Goal: Transaction & Acquisition: Purchase product/service

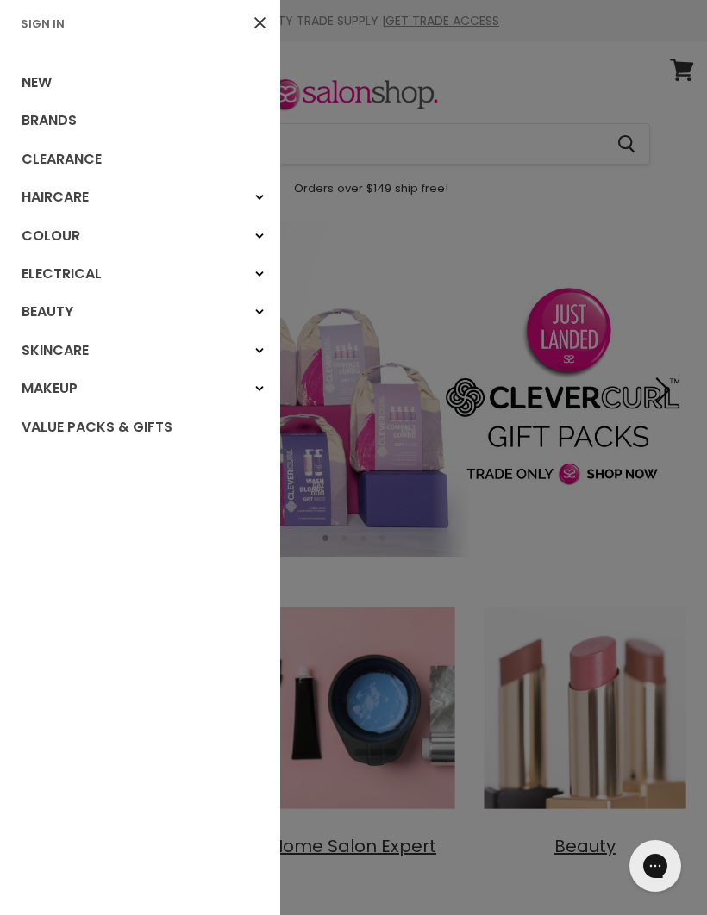
click at [73, 115] on link "Brands" at bounding box center [140, 121] width 280 height 38
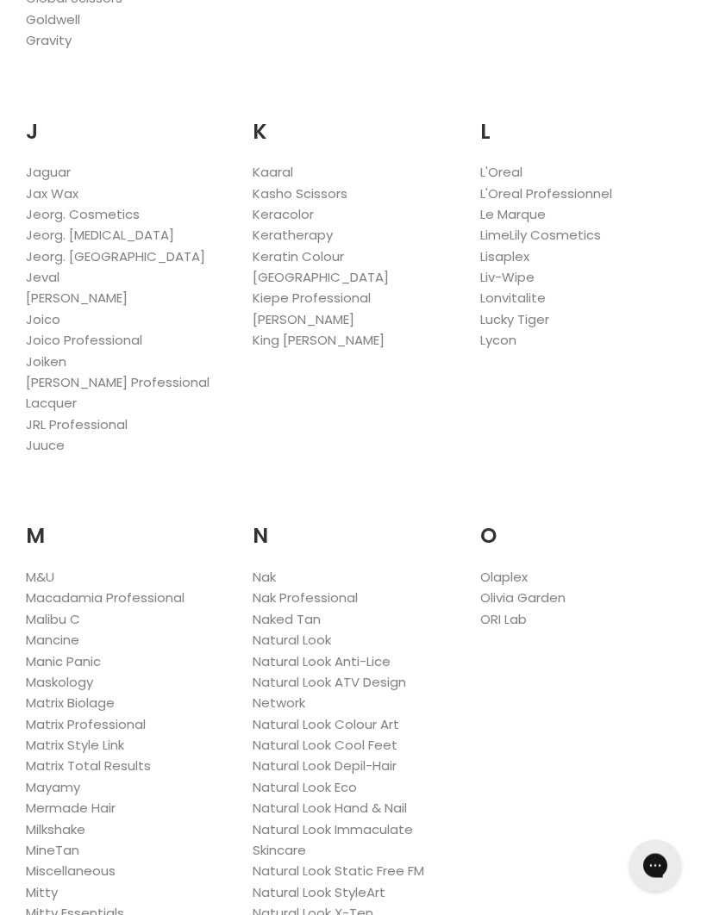
scroll to position [1734, 0]
click at [317, 631] on link "Natural Look" at bounding box center [291, 640] width 78 height 18
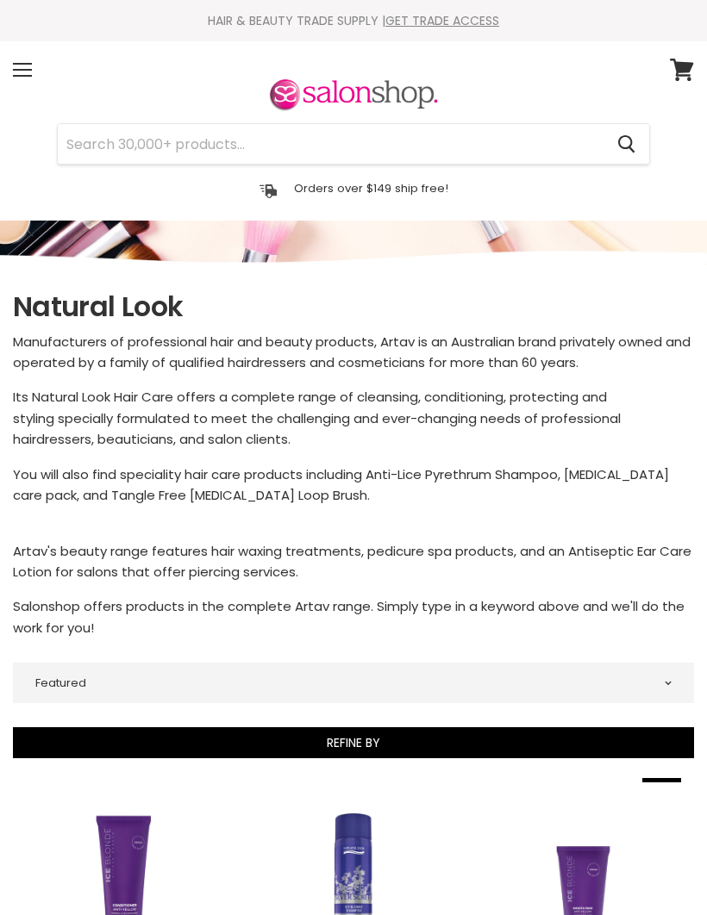
select select "manual"
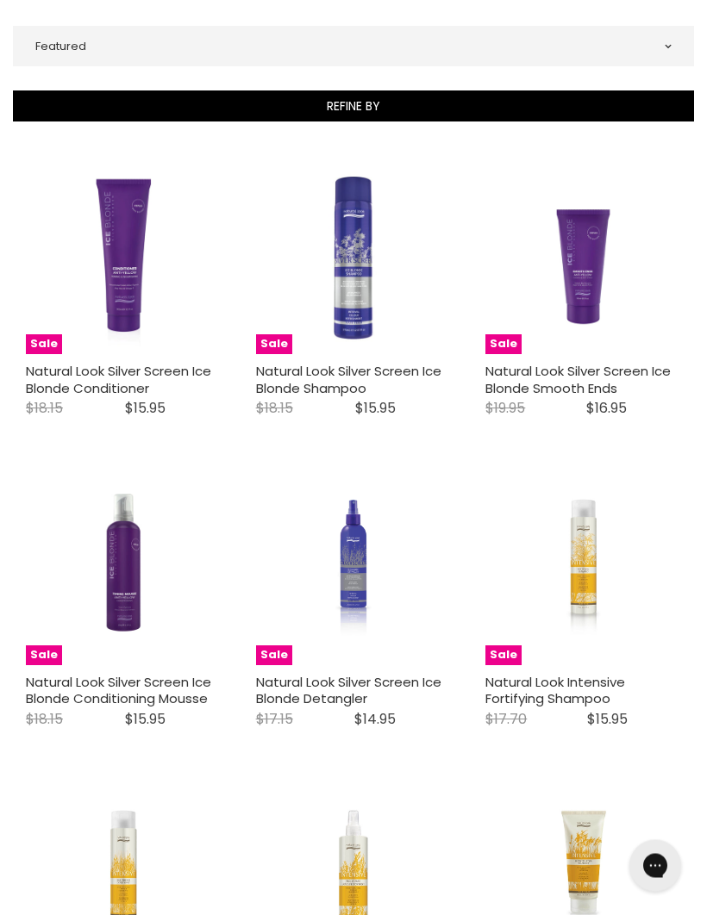
scroll to position [637, 0]
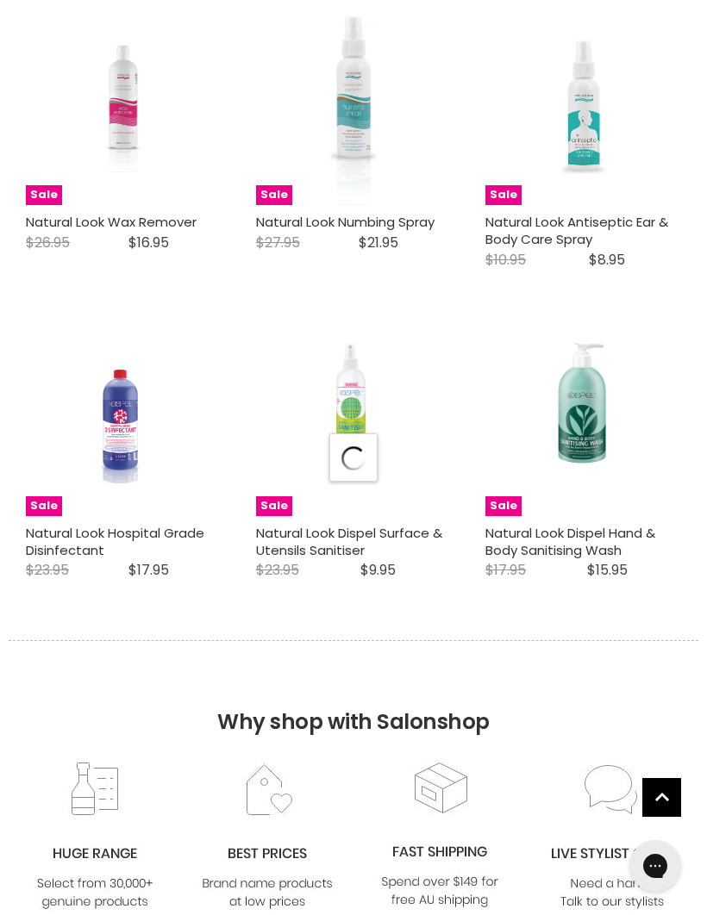
select select "manual"
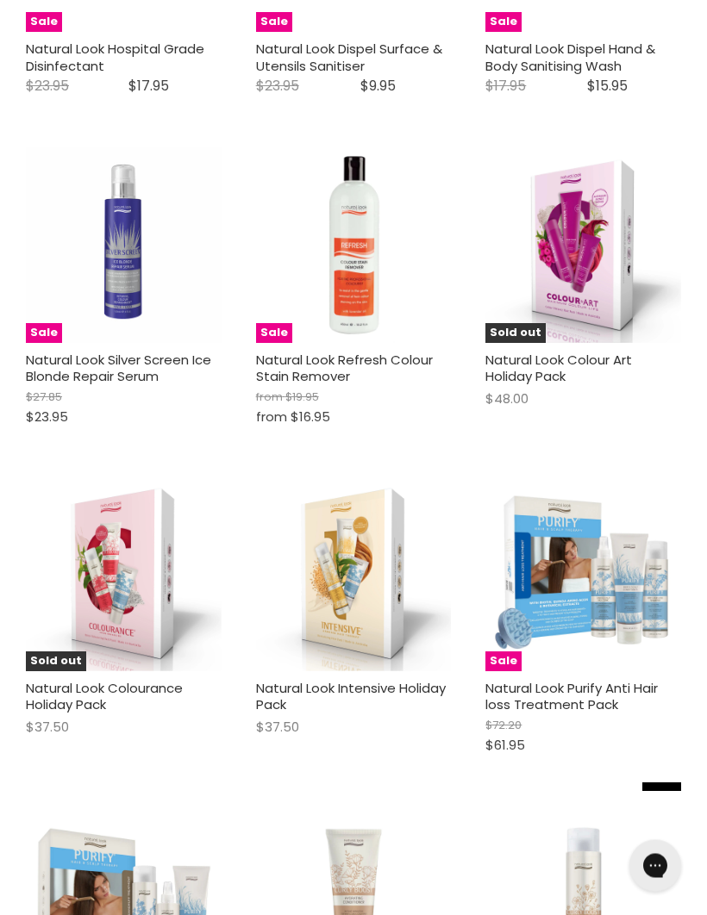
scroll to position [5639, 0]
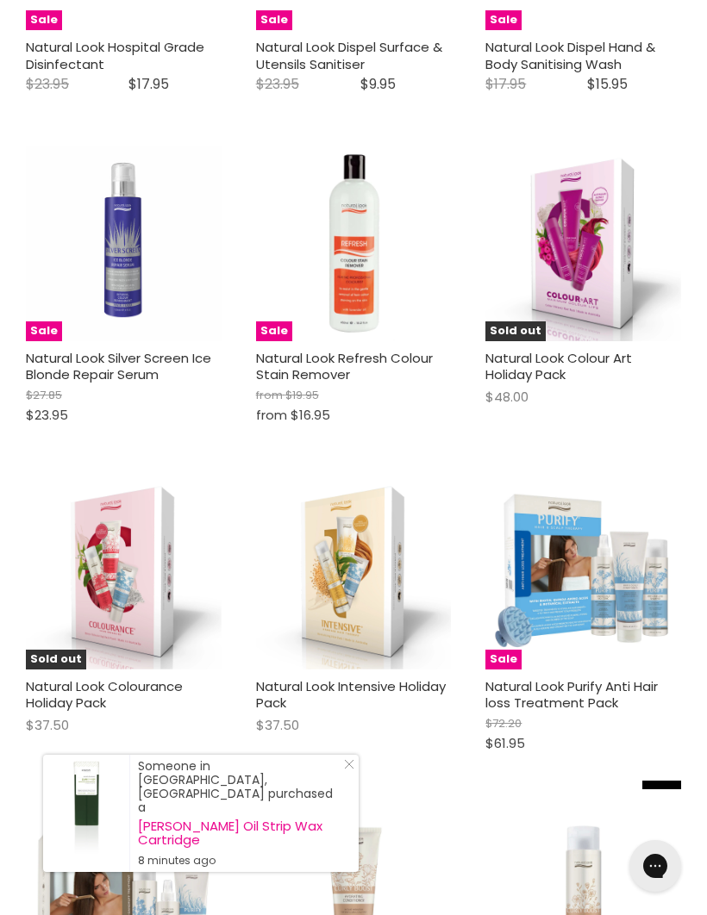
click at [601, 563] on img "Main content" at bounding box center [583, 572] width 196 height 196
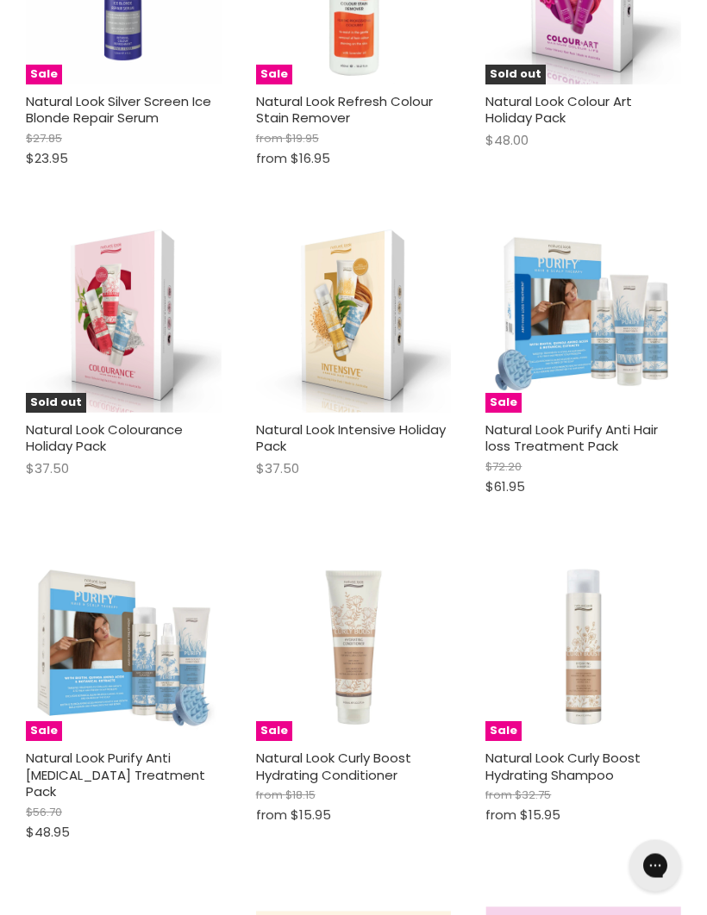
scroll to position [5896, 0]
click at [126, 673] on img "Main content" at bounding box center [124, 643] width 196 height 196
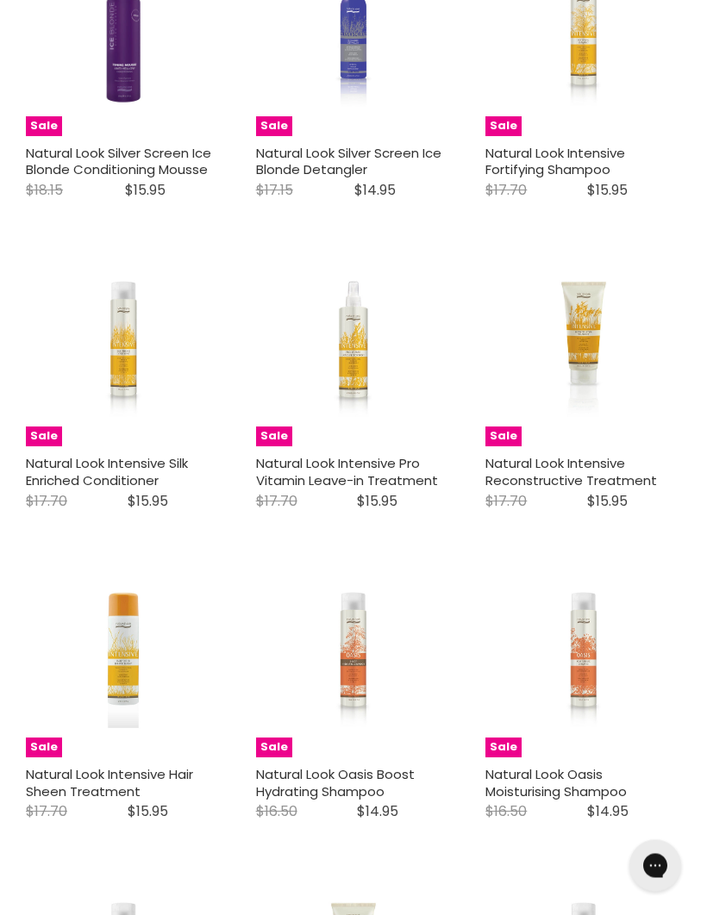
scroll to position [1121, 0]
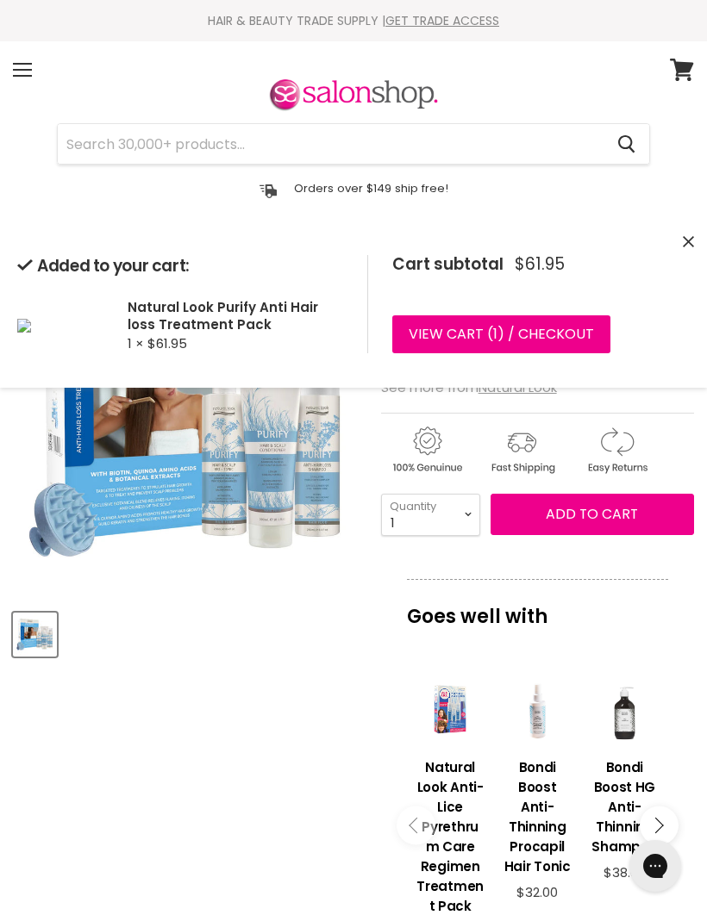
click at [233, 732] on article "Click or scroll to zoom Tap or pinch to zoom Natural Look Purify Anti Hair loss…" at bounding box center [353, 814] width 681 height 1139
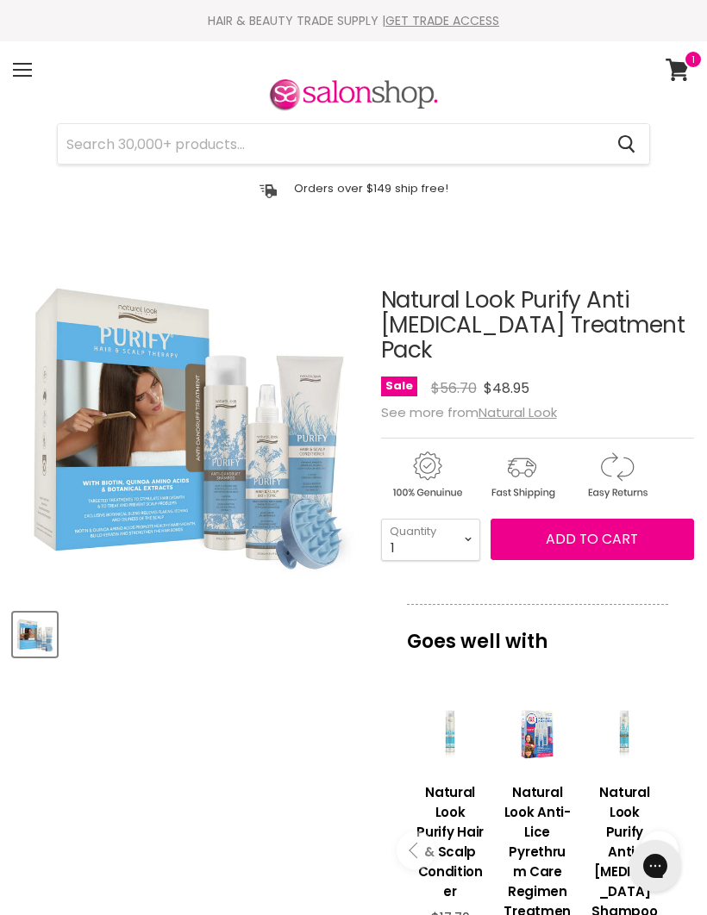
click at [214, 751] on article "Click or scroll to zoom Tap or pinch to zoom Natural Look Purify Anti Dandruff …" at bounding box center [353, 827] width 681 height 1164
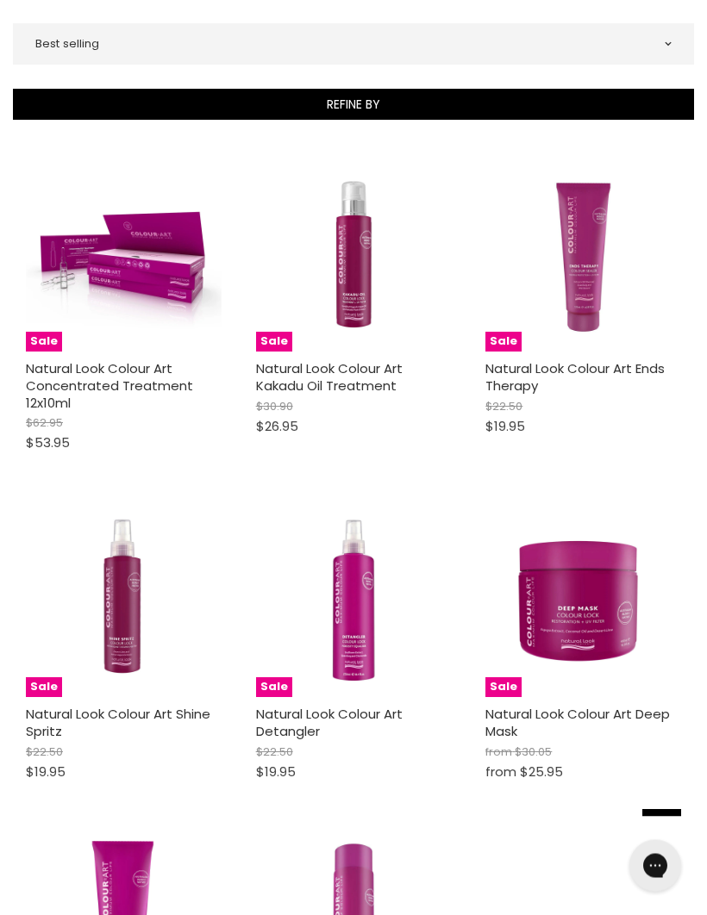
scroll to position [542, 0]
click at [134, 657] on img "Main content" at bounding box center [124, 600] width 196 height 196
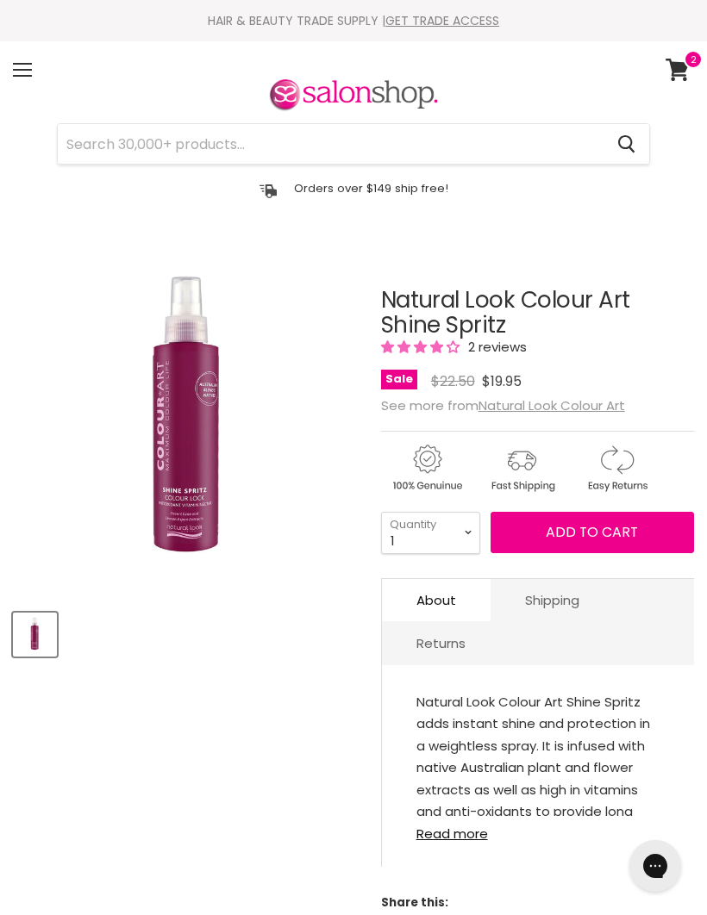
select select "4"
type input "4"
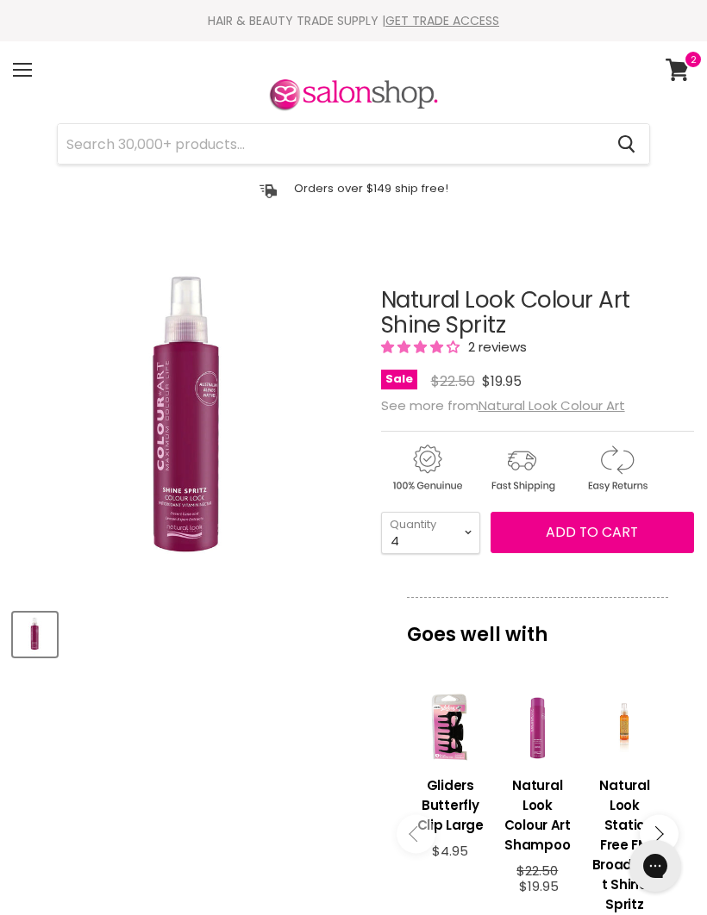
click at [599, 546] on button "Add to cart" at bounding box center [591, 532] width 203 height 41
click at [594, 526] on span "Add to cart" at bounding box center [591, 532] width 92 height 20
click at [227, 698] on article "Click or scroll to zoom Tap or pinch to zoom Natural Look Colour Art Shine Spri…" at bounding box center [353, 813] width 681 height 1137
click at [29, 70] on span at bounding box center [22, 70] width 19 height 2
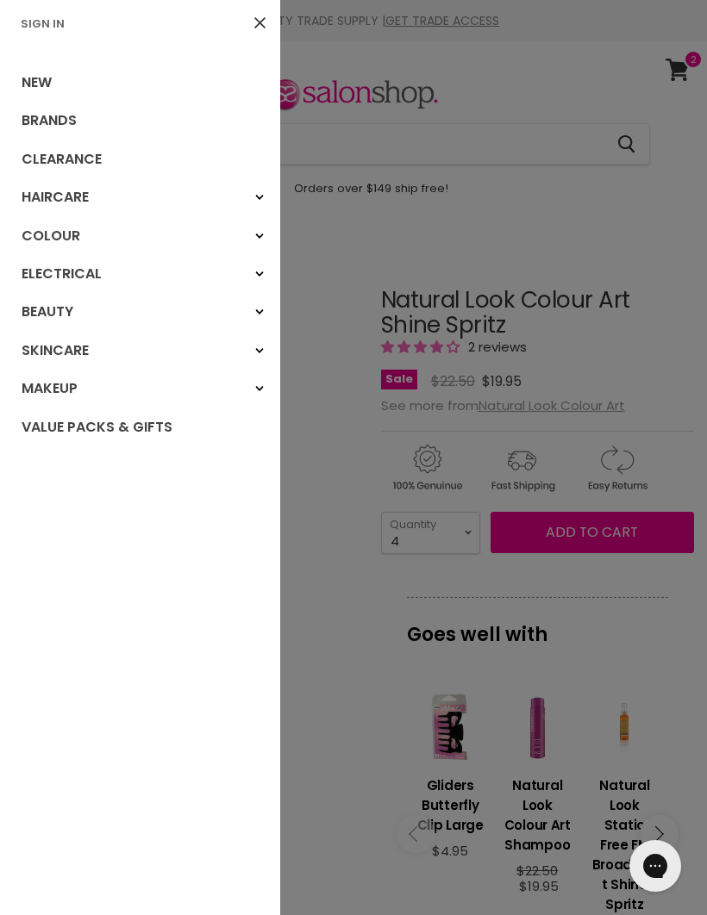
click at [62, 28] on link "Sign In" at bounding box center [43, 24] width 58 height 16
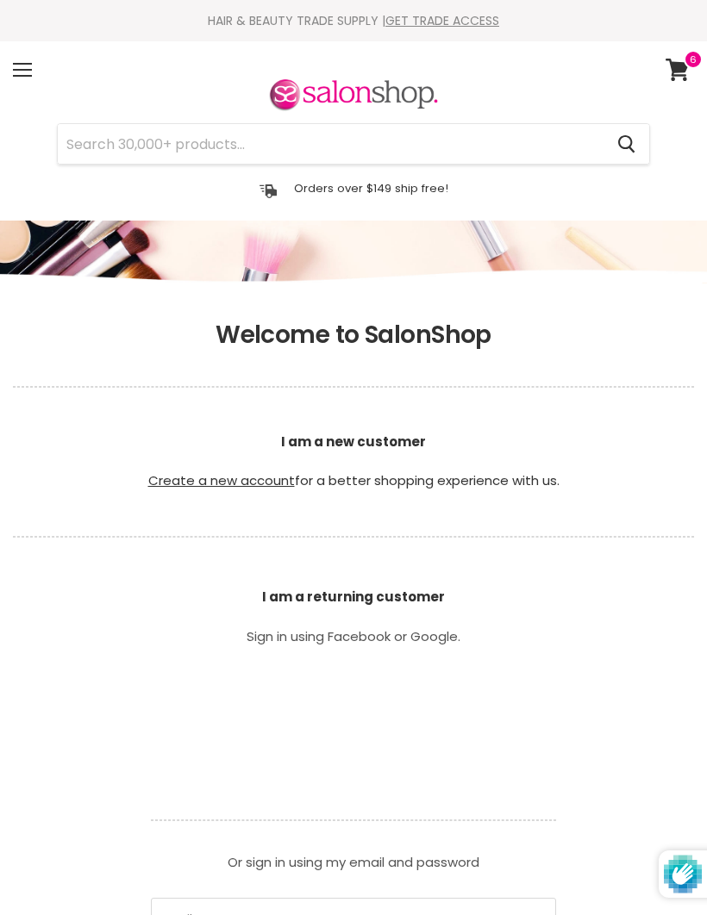
scroll to position [505, 0]
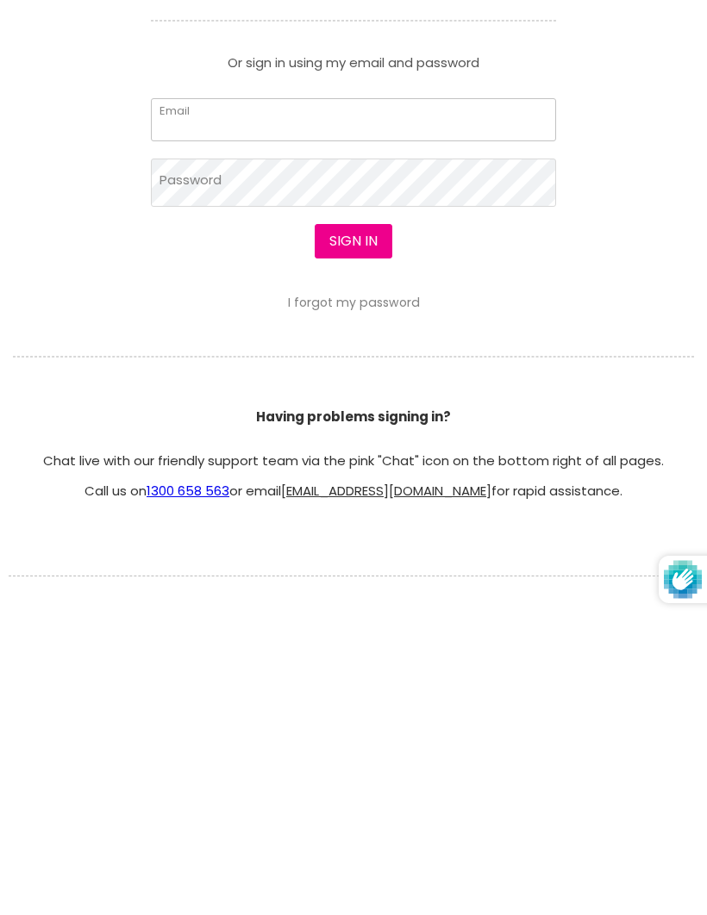
type input "[EMAIL_ADDRESS][DOMAIN_NAME]"
click at [352, 537] on button "Sign in" at bounding box center [353, 536] width 78 height 34
